Goal: Task Accomplishment & Management: Use online tool/utility

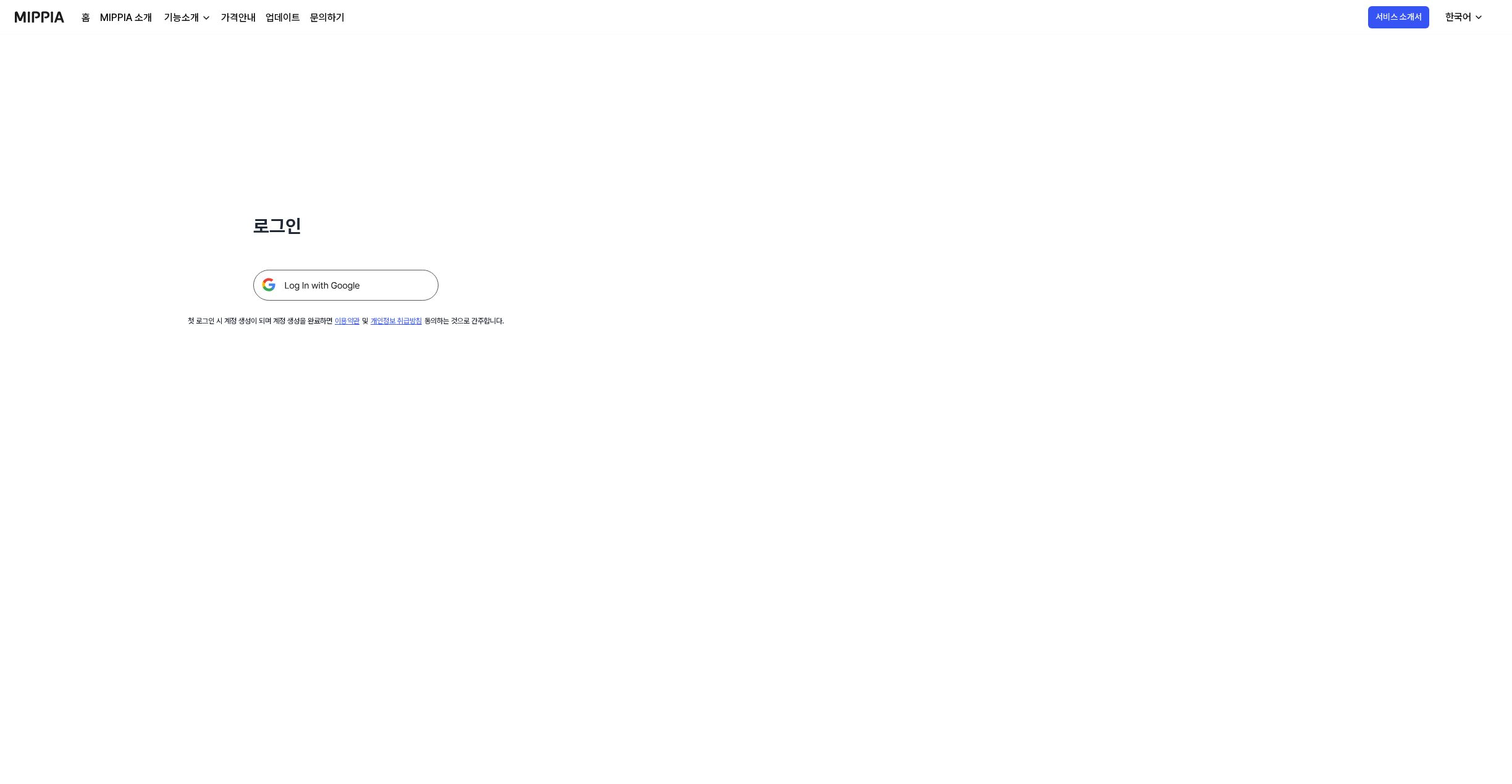
click at [384, 291] on img at bounding box center [346, 285] width 185 height 31
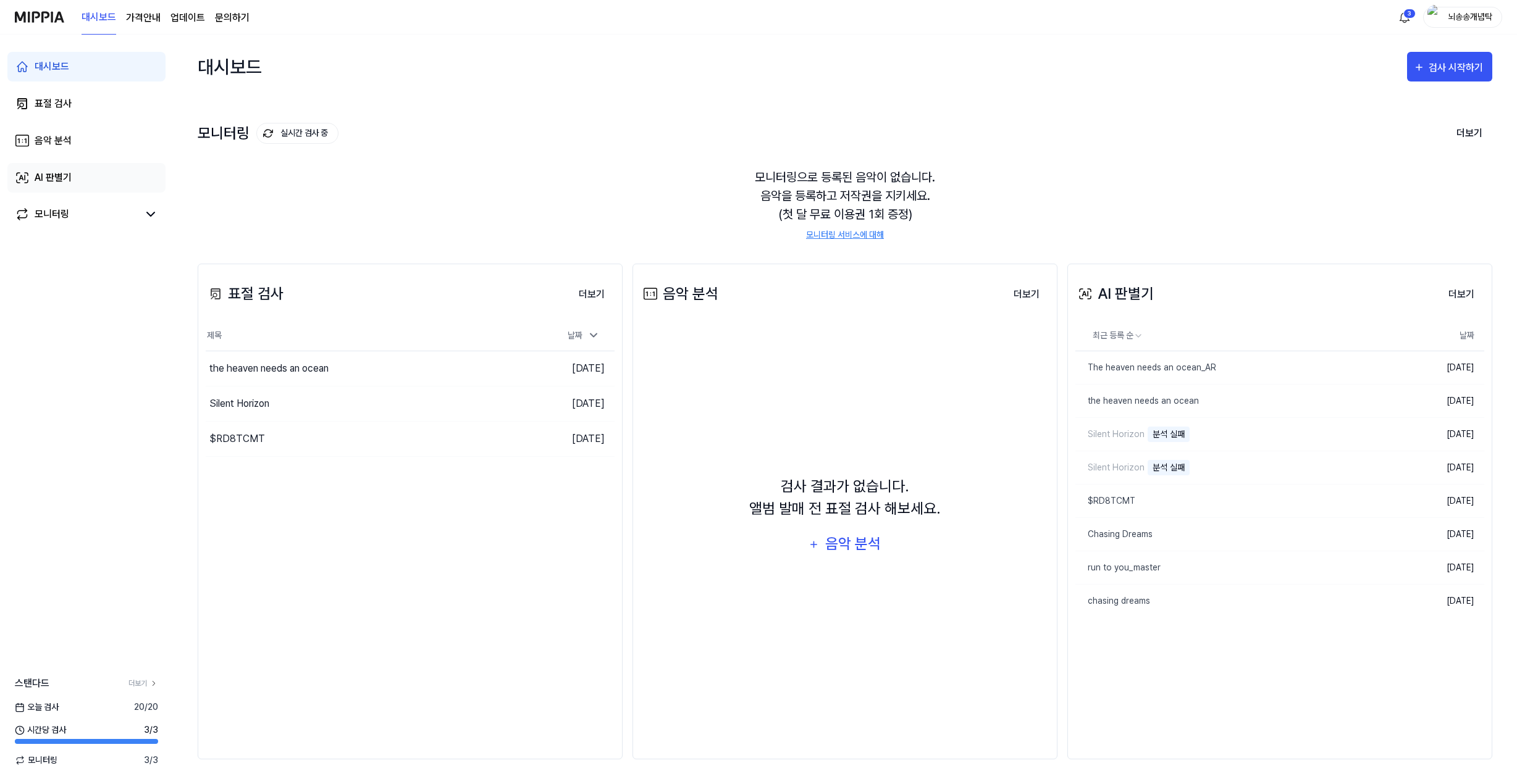
click at [80, 187] on link "AI 판별기" at bounding box center [86, 177] width 158 height 29
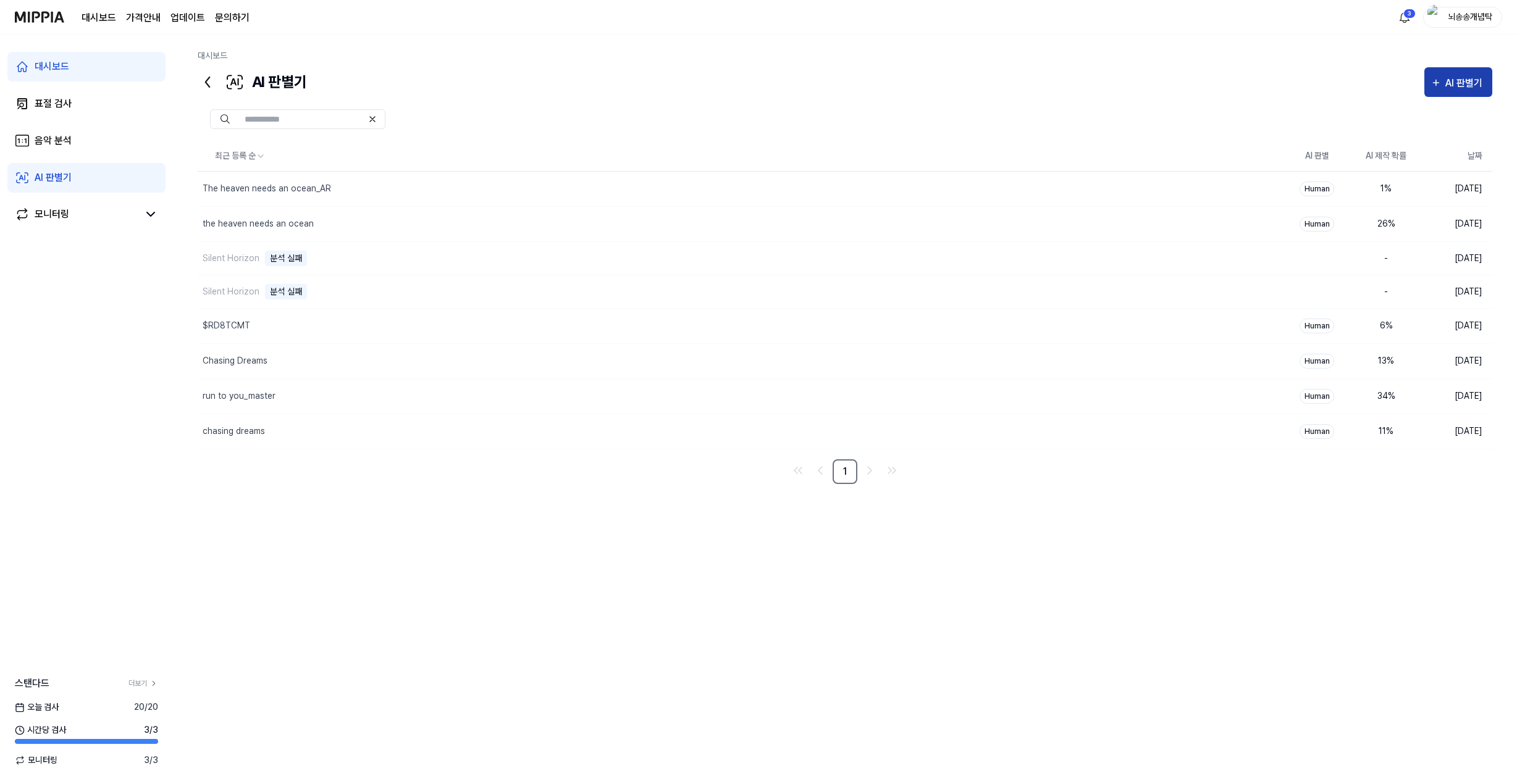
click at [1443, 90] on div "AI 판별기" at bounding box center [1458, 83] width 56 height 16
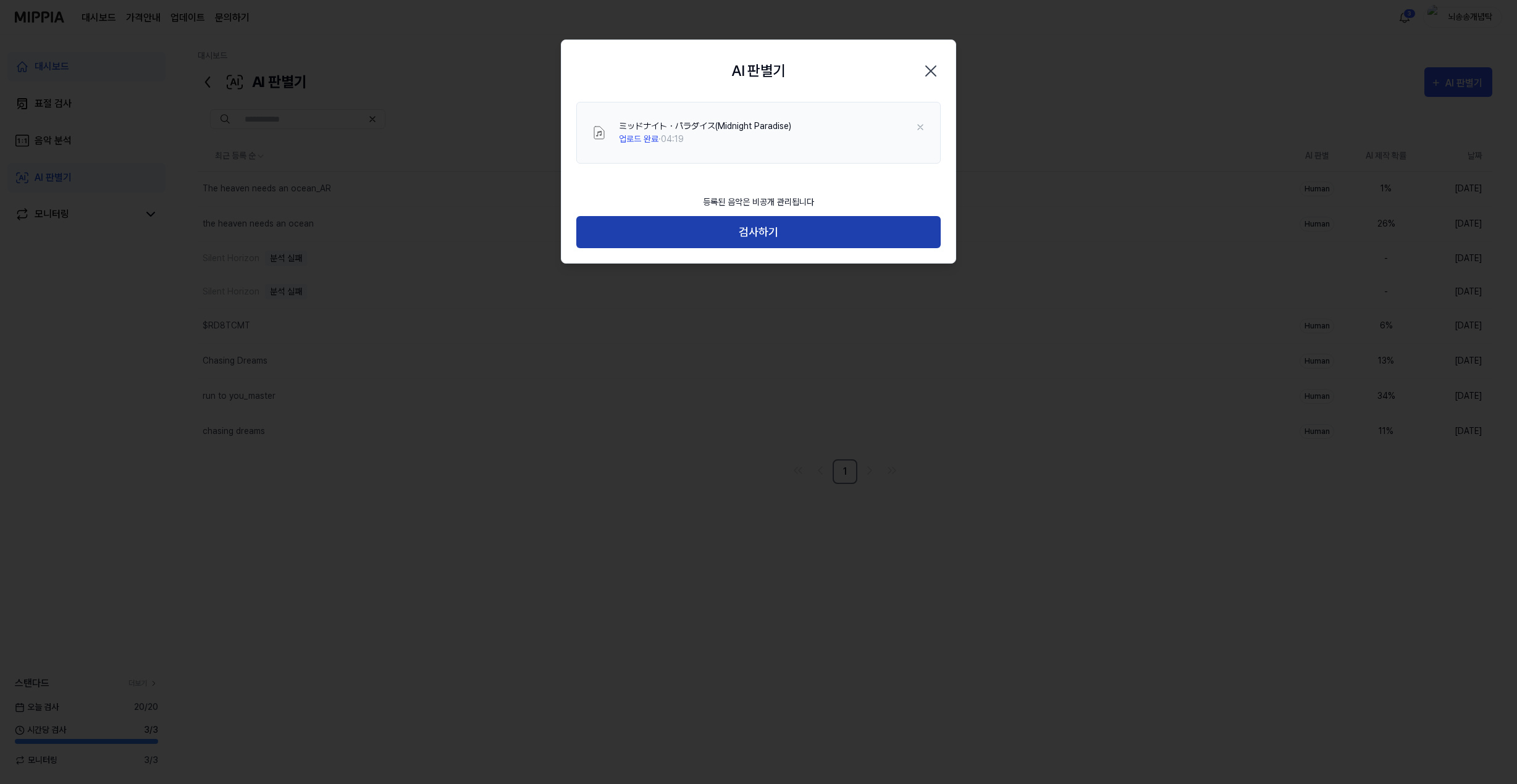
click at [767, 237] on button "검사하기" at bounding box center [758, 232] width 365 height 33
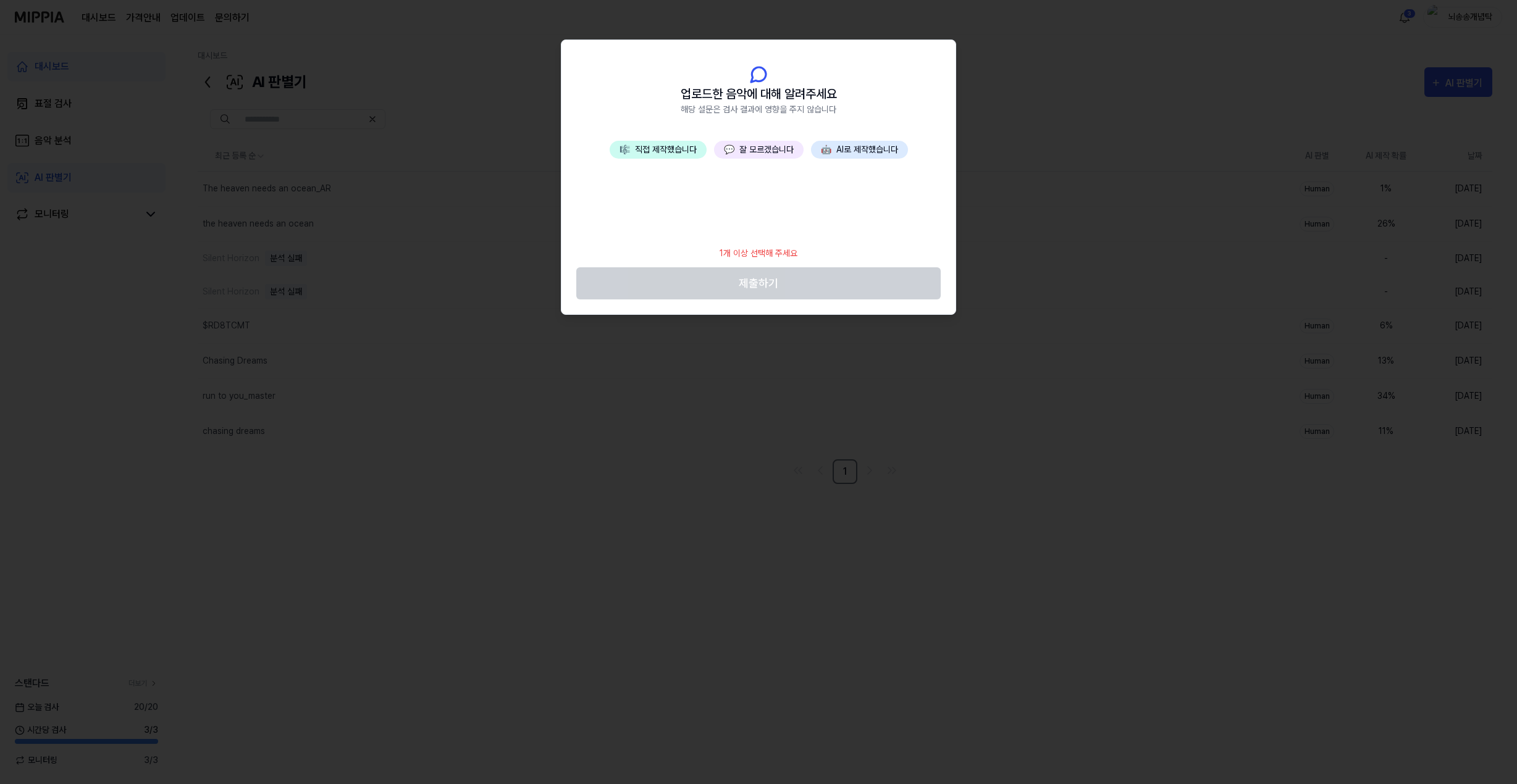
click at [671, 154] on button "🎼 직접 제작했습니다" at bounding box center [658, 149] width 97 height 18
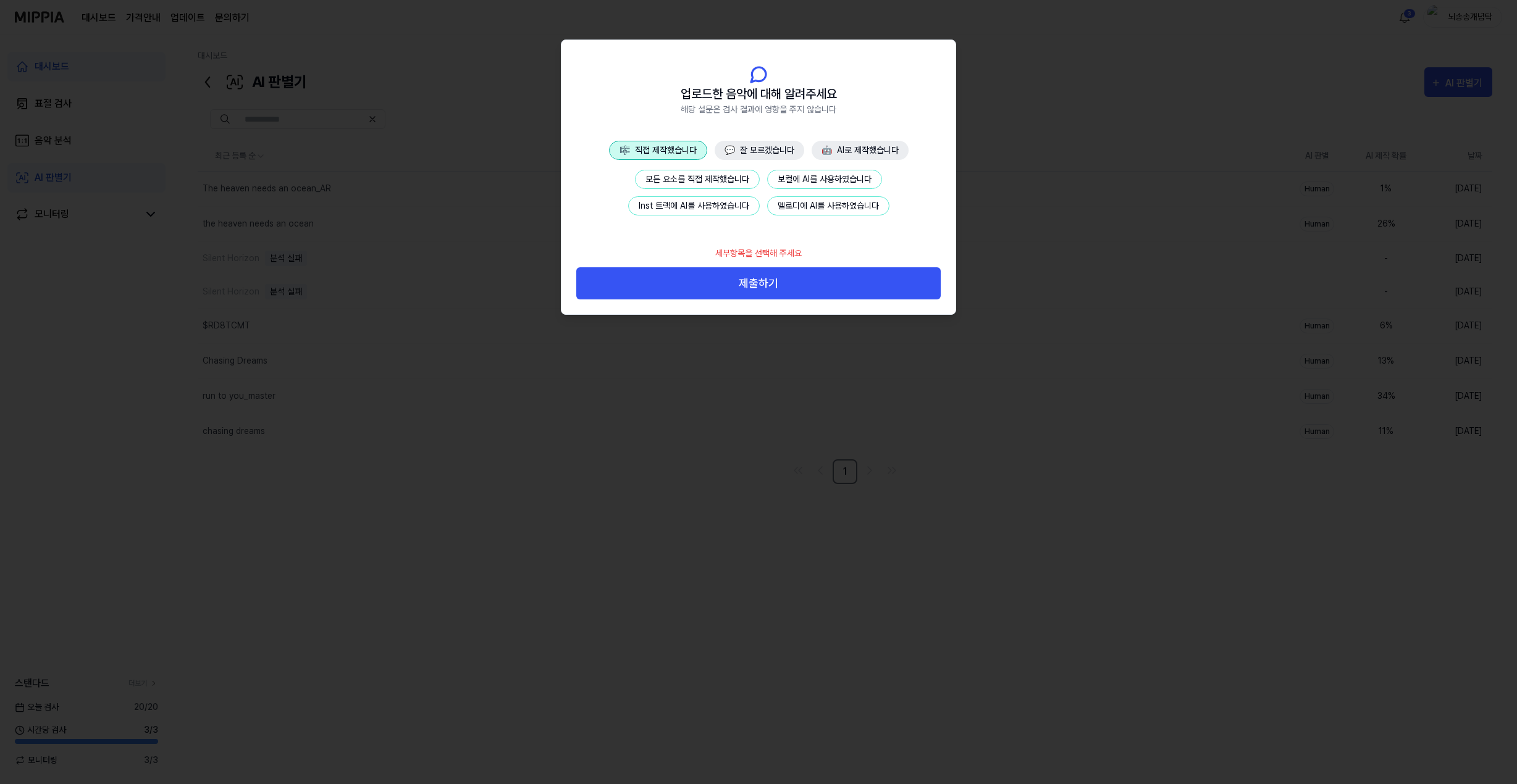
click at [692, 207] on button "Inst 트랙에 AI를 사용하였습니다" at bounding box center [693, 205] width 132 height 19
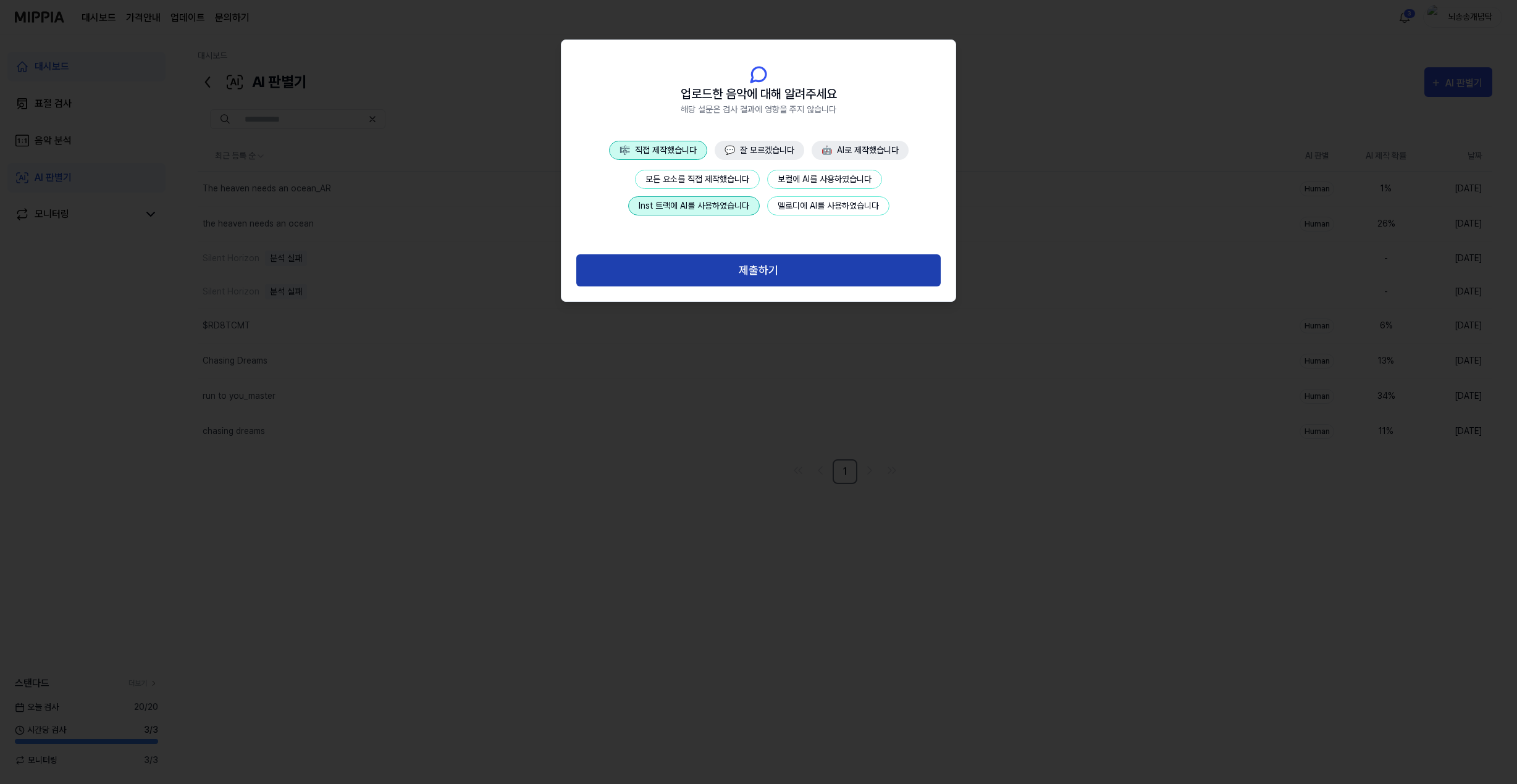
click at [727, 269] on button "제출하기" at bounding box center [758, 271] width 365 height 33
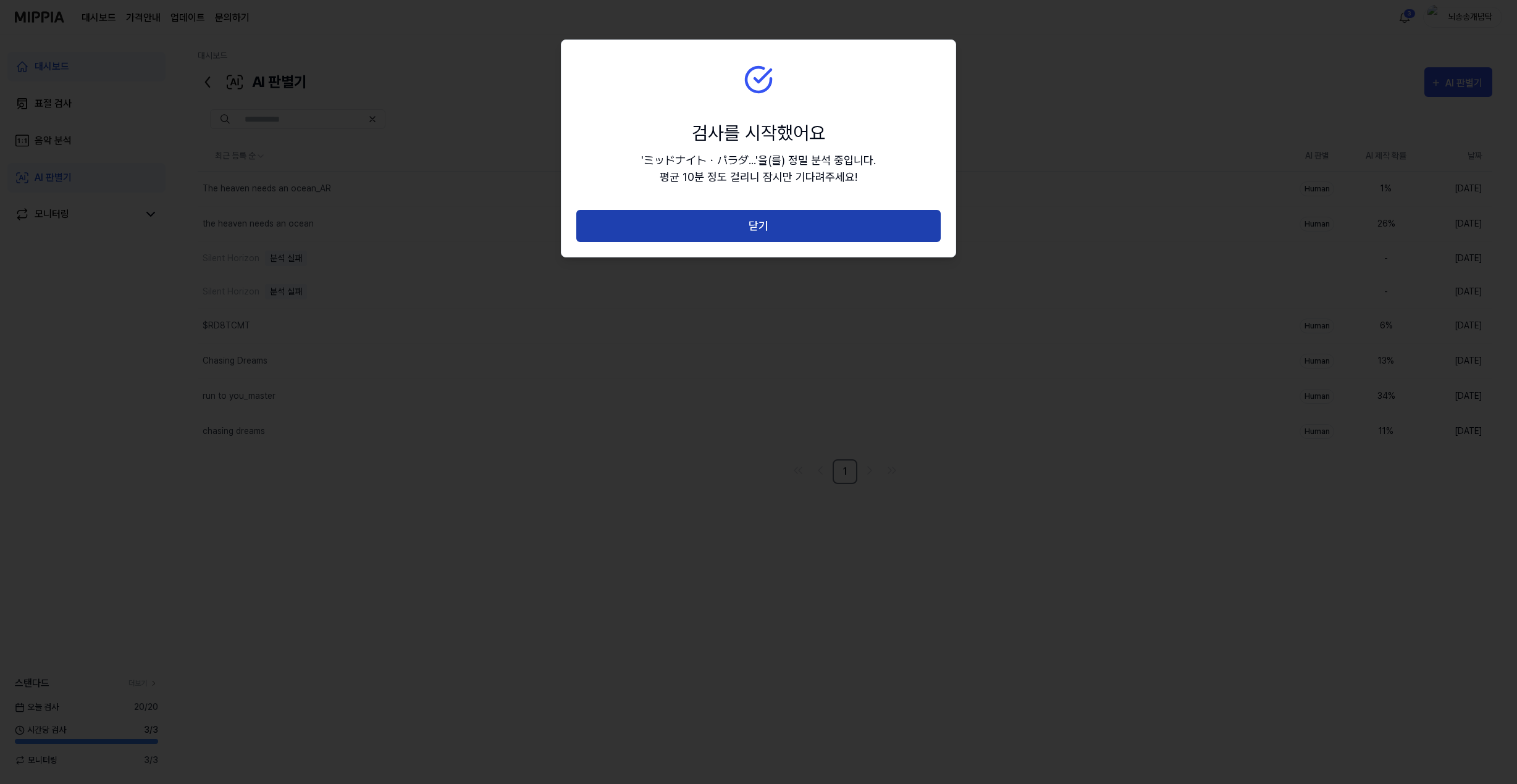
click at [726, 233] on button "닫기" at bounding box center [758, 226] width 365 height 33
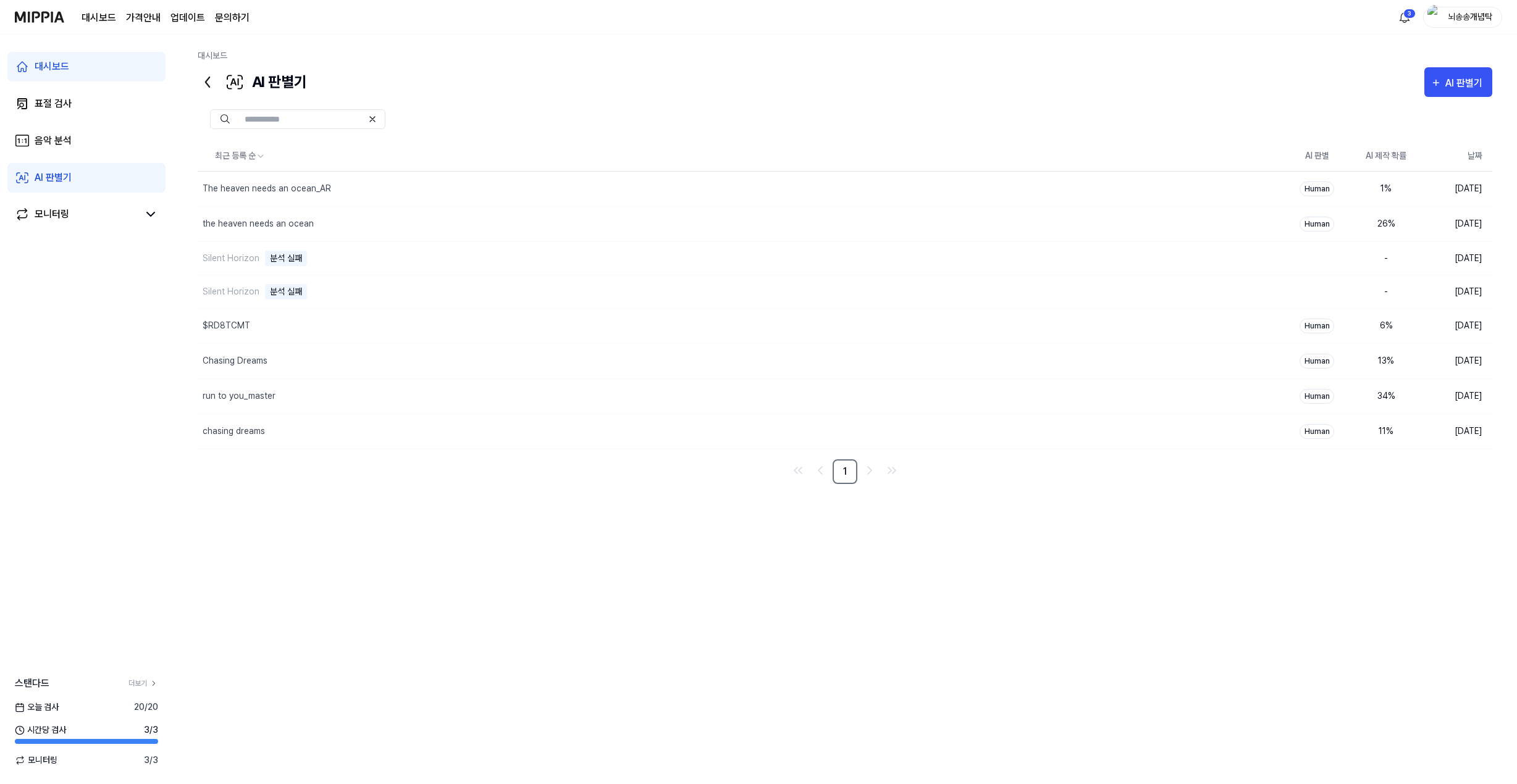
click at [75, 120] on div "대시보드 표절 검사 음악 분석 AI 판별기 모니터링" at bounding box center [86, 141] width 173 height 212
click at [76, 105] on link "표절 검사" at bounding box center [86, 103] width 158 height 29
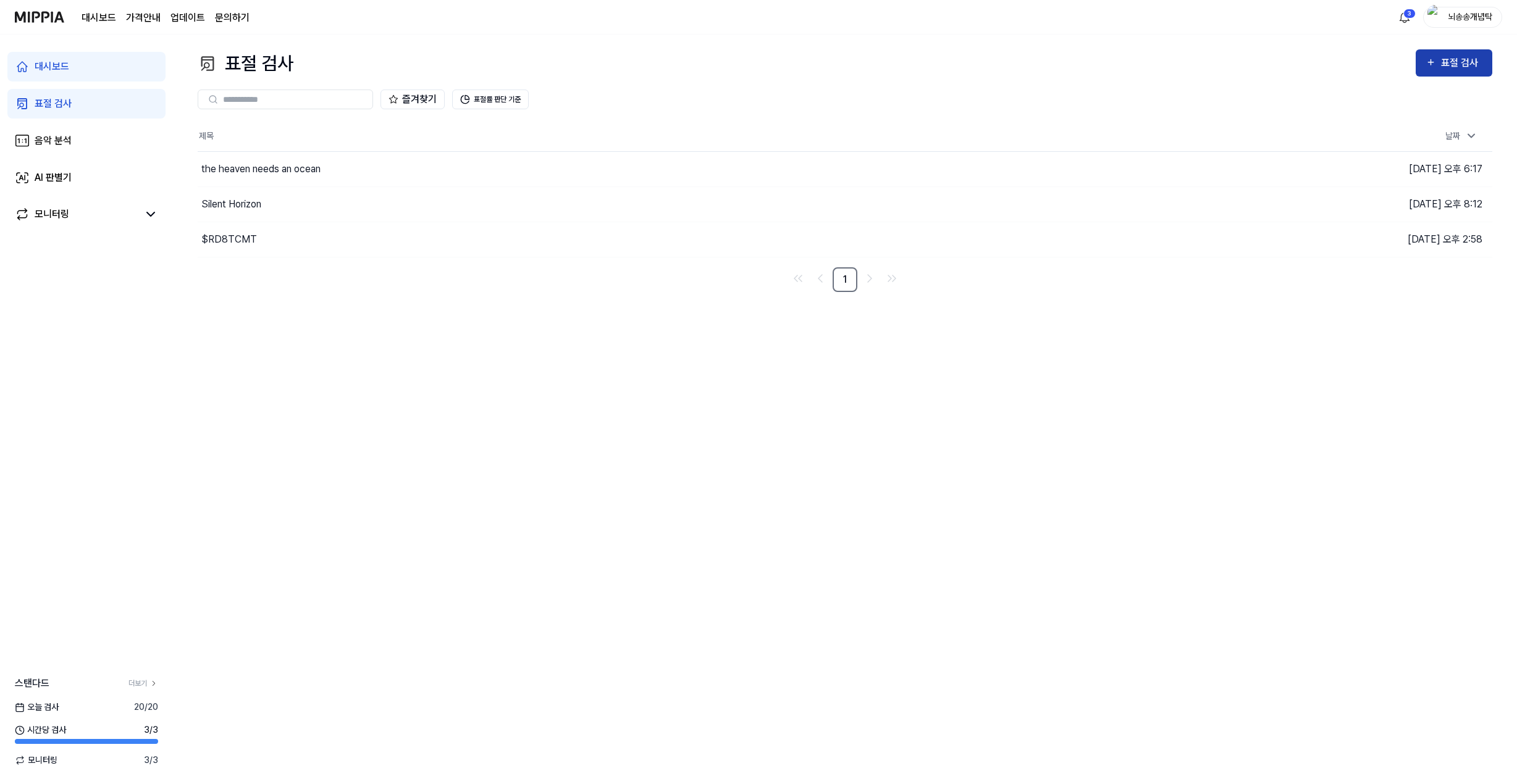
click at [1438, 70] on div "표절 검사" at bounding box center [1453, 63] width 57 height 16
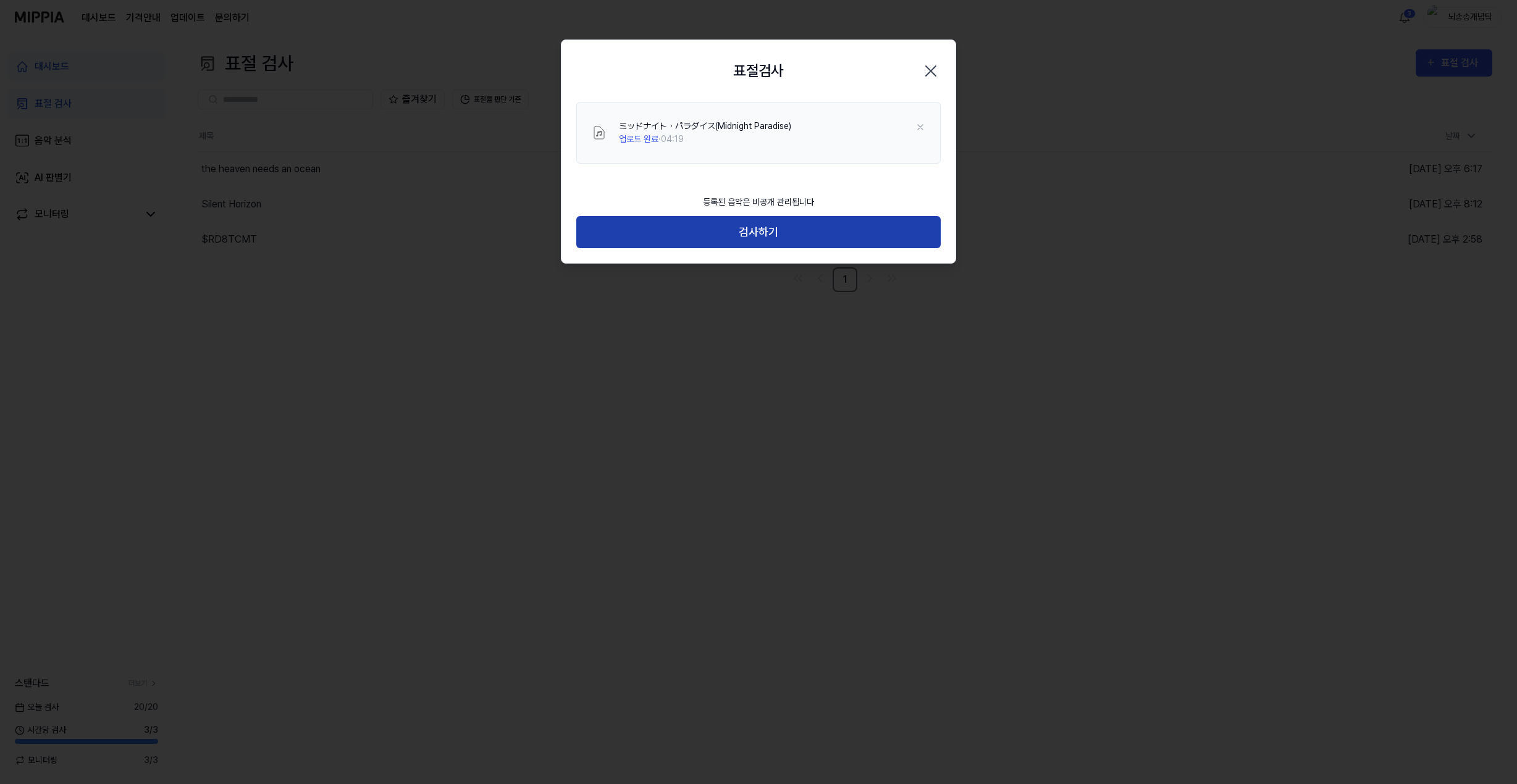
click at [799, 232] on button "검사하기" at bounding box center [758, 232] width 365 height 33
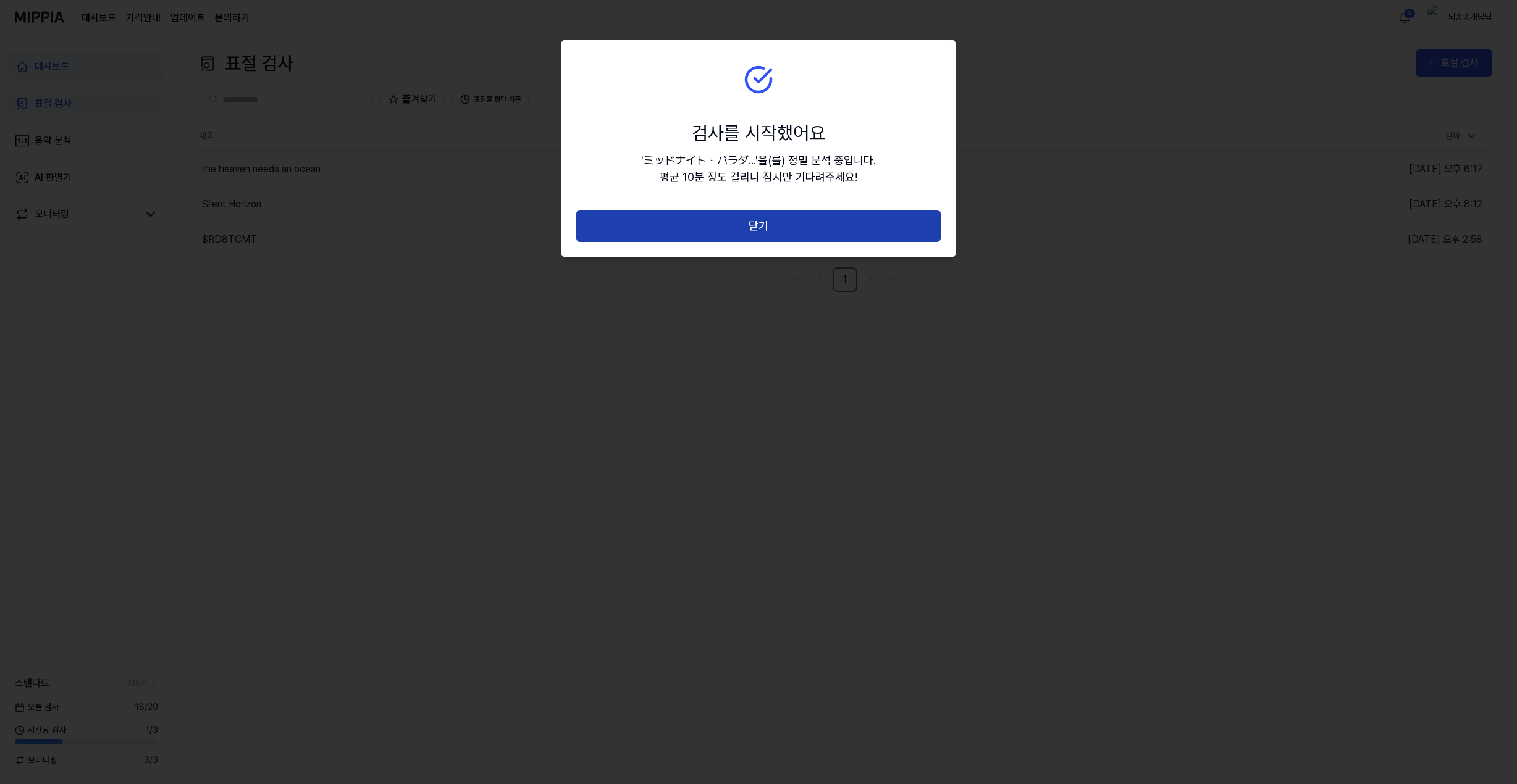
click at [713, 223] on button "닫기" at bounding box center [758, 226] width 365 height 33
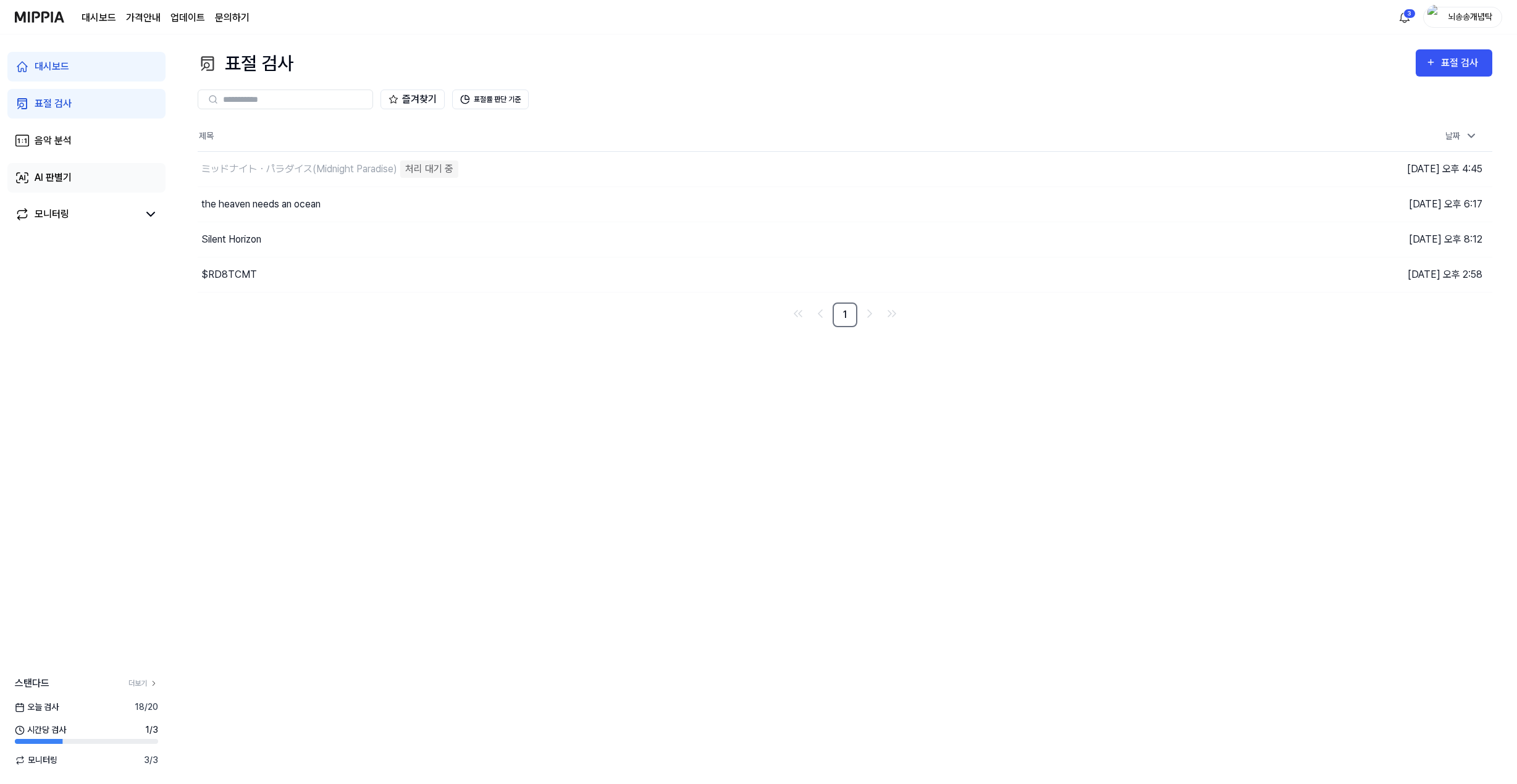
click at [66, 177] on div "AI 판별기" at bounding box center [53, 177] width 37 height 15
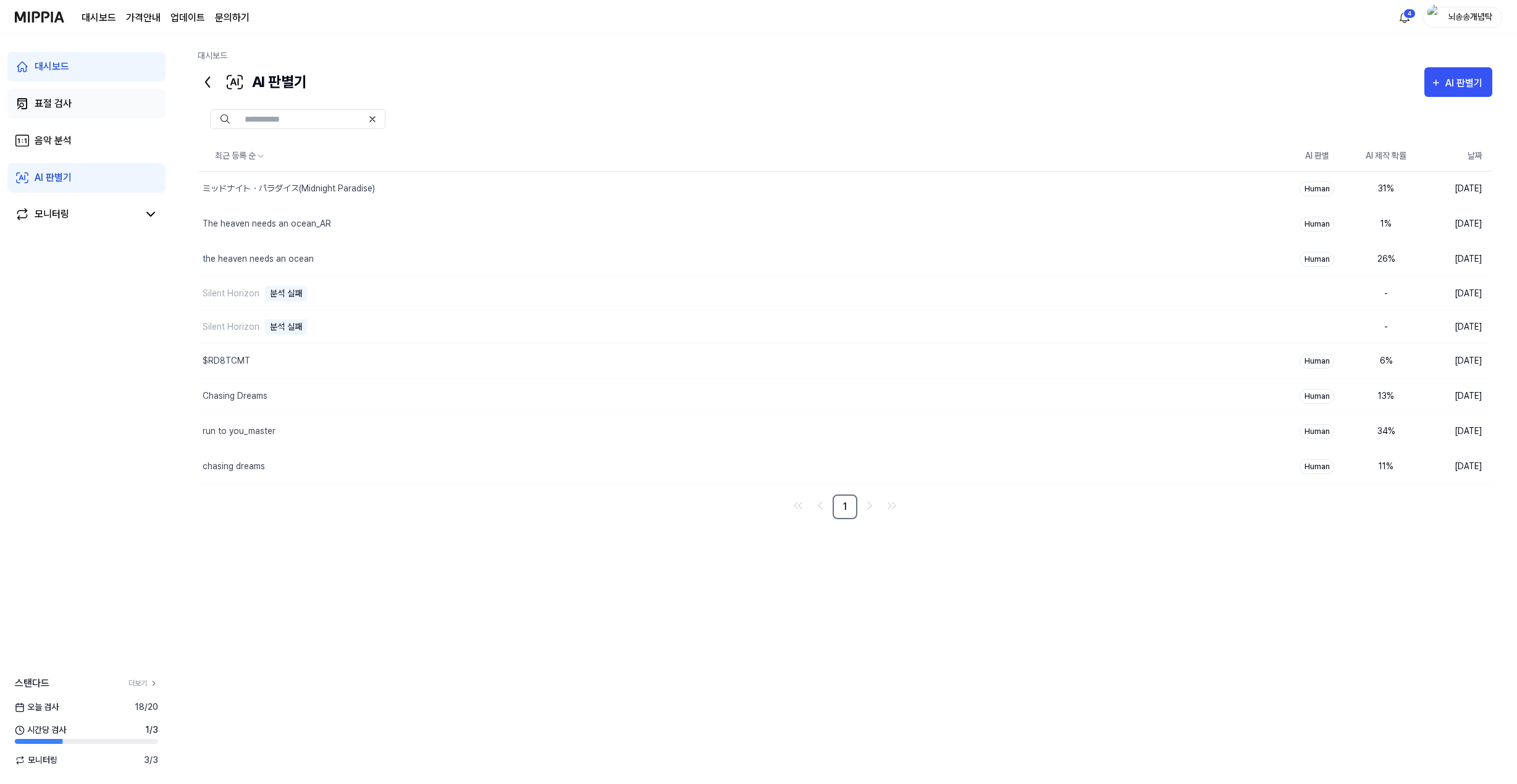
click at [84, 102] on link "표절 검사" at bounding box center [86, 103] width 158 height 29
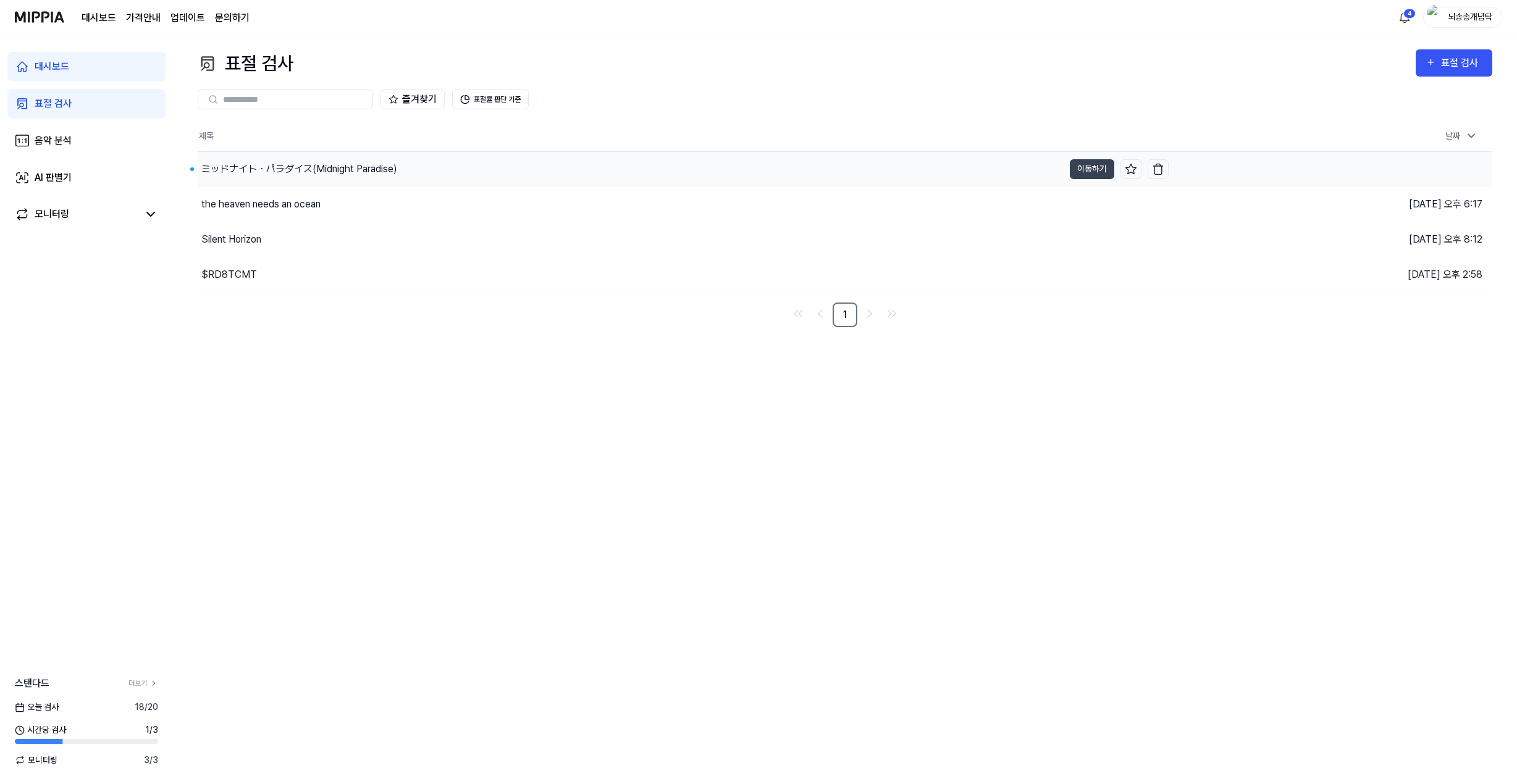
click at [308, 172] on div "ミッドナイト・パラダイス(Midnight Paradise)" at bounding box center [299, 169] width 196 height 15
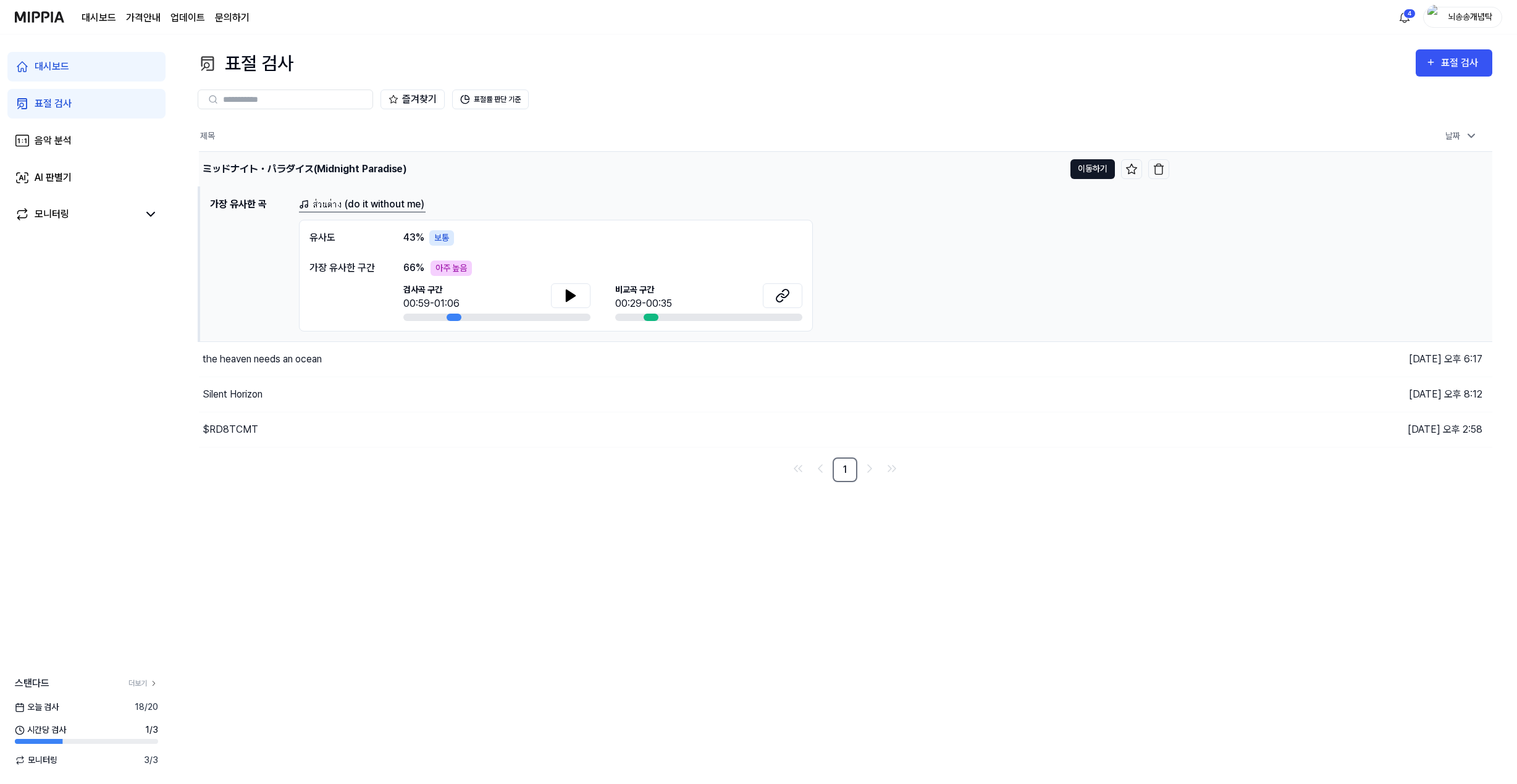
click at [1095, 173] on button "이동하기" at bounding box center [1093, 169] width 45 height 20
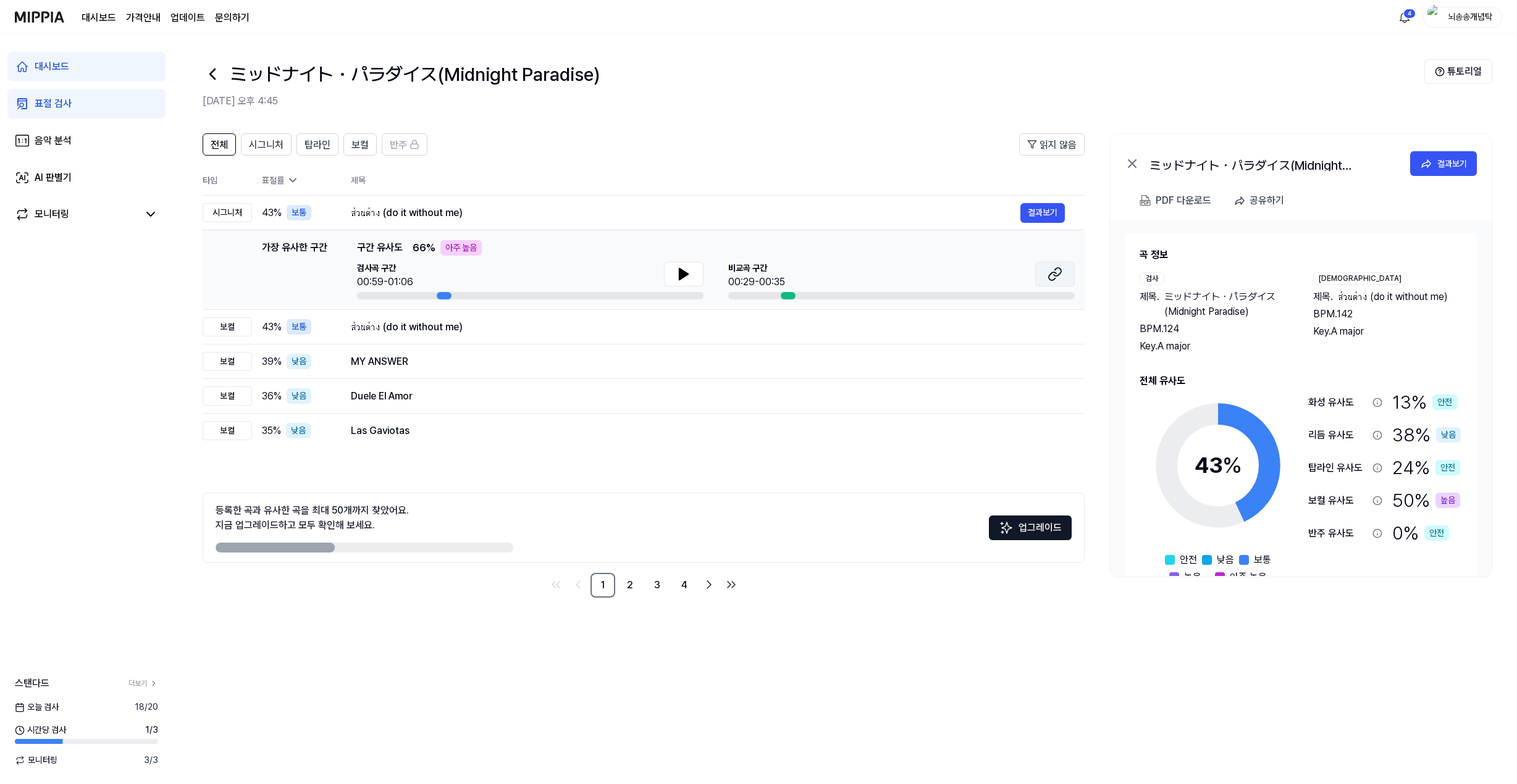
click at [1062, 277] on icon at bounding box center [1055, 274] width 15 height 15
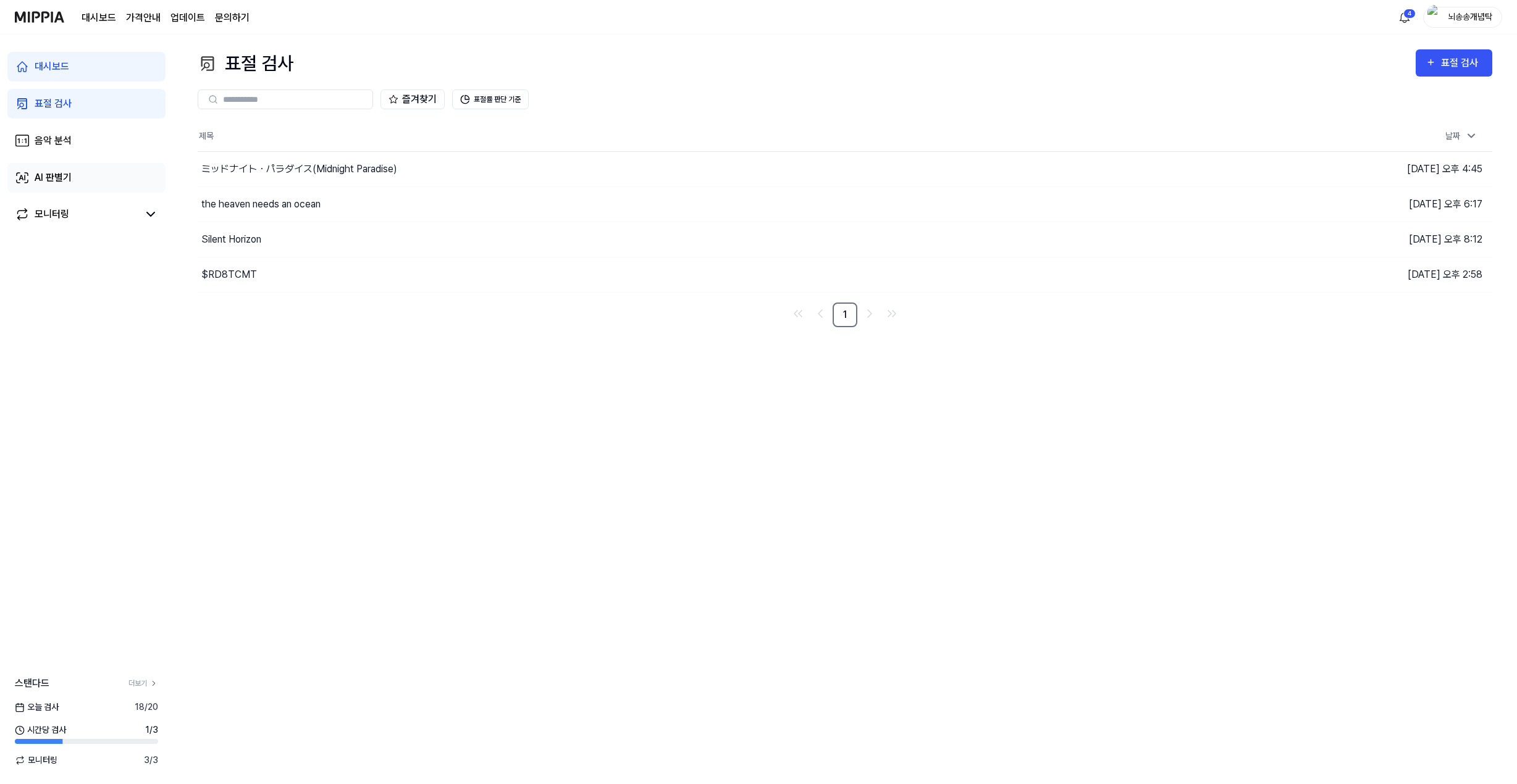
click at [103, 181] on link "AI 판별기" at bounding box center [86, 177] width 158 height 29
